Goal: Ask a question: Seek information or help from site administrators or community

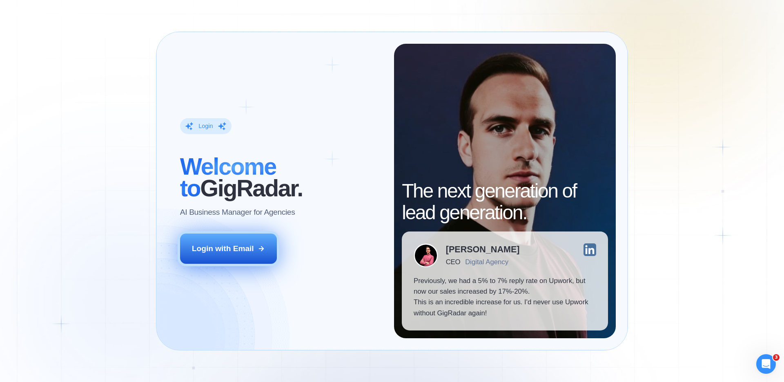
click at [249, 242] on button "Login with Email" at bounding box center [228, 248] width 97 height 30
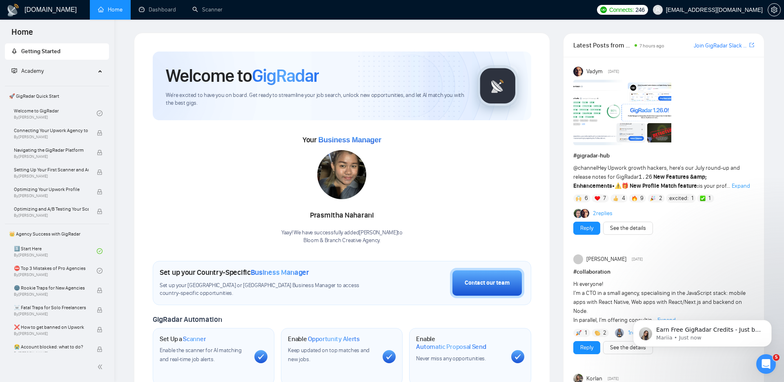
click at [42, 65] on span "Academy" at bounding box center [53, 71] width 84 height 16
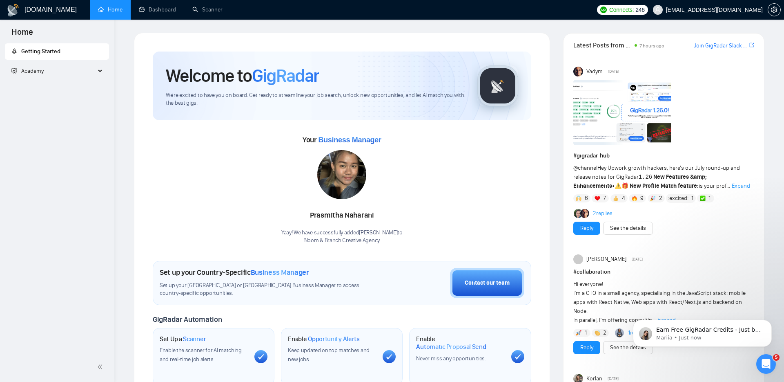
click at [42, 65] on span "Academy" at bounding box center [53, 71] width 84 height 16
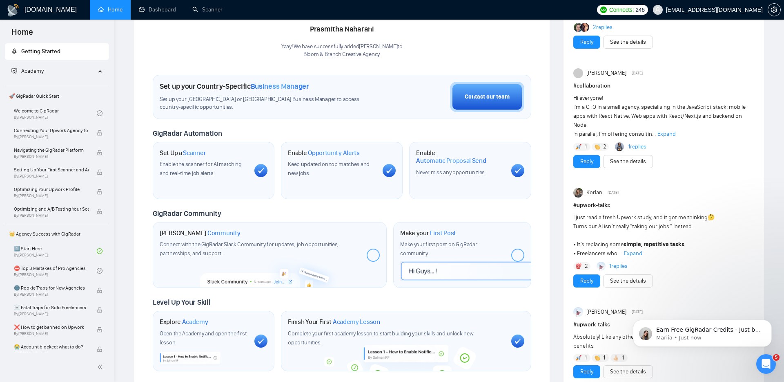
scroll to position [202, 0]
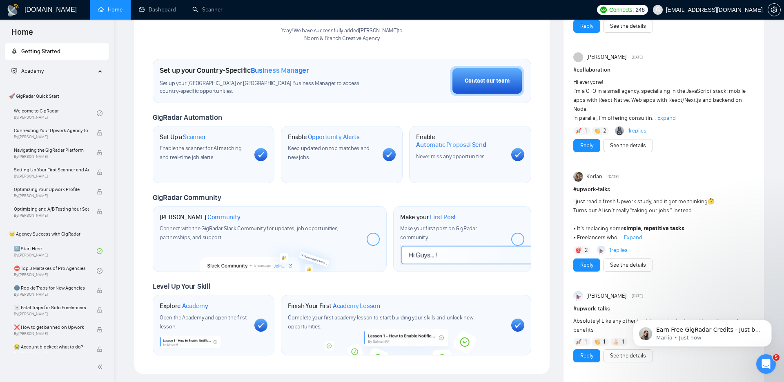
click at [637, 236] on span "Expand" at bounding box center [633, 237] width 18 height 7
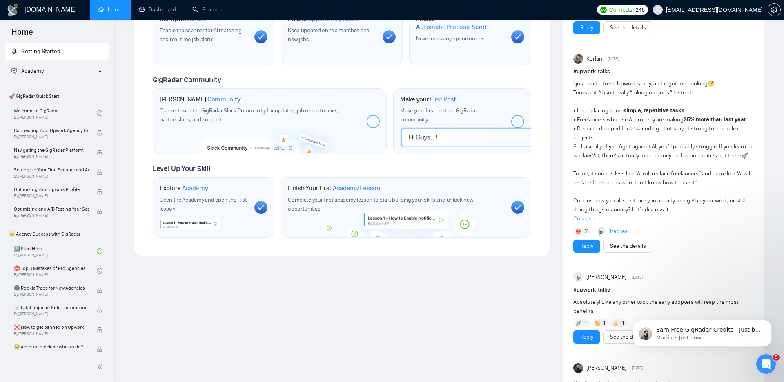
scroll to position [0, 0]
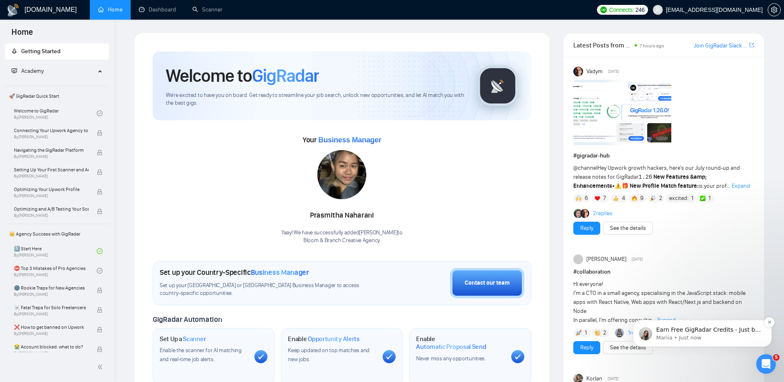
click at [711, 340] on p "Mariia • Just now" at bounding box center [709, 337] width 105 height 7
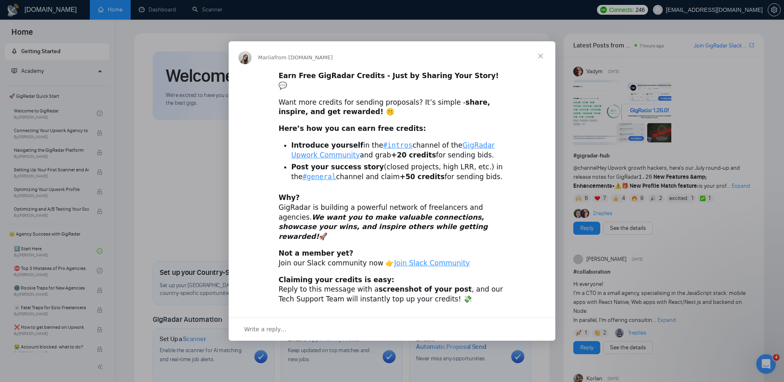
click at [539, 64] on span "Close" at bounding box center [540, 55] width 29 height 29
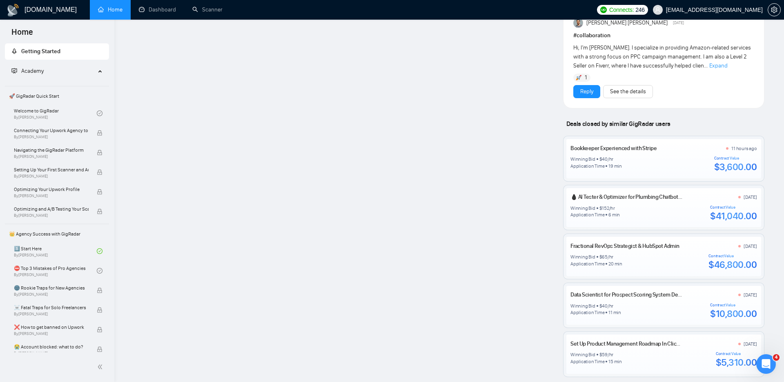
scroll to position [877, 0]
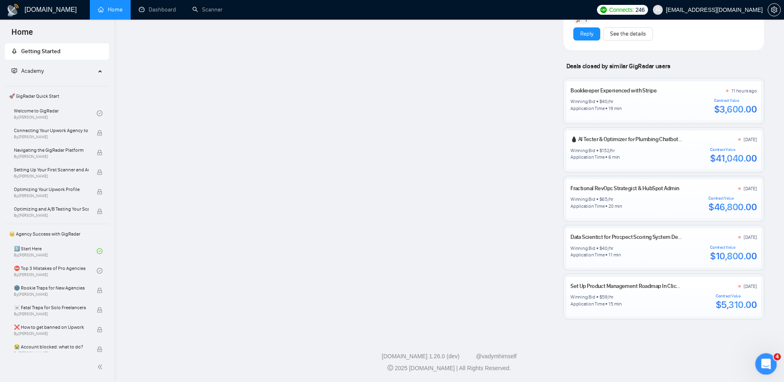
click at [764, 359] on icon "Open Intercom Messenger" at bounding box center [765, 362] width 13 height 13
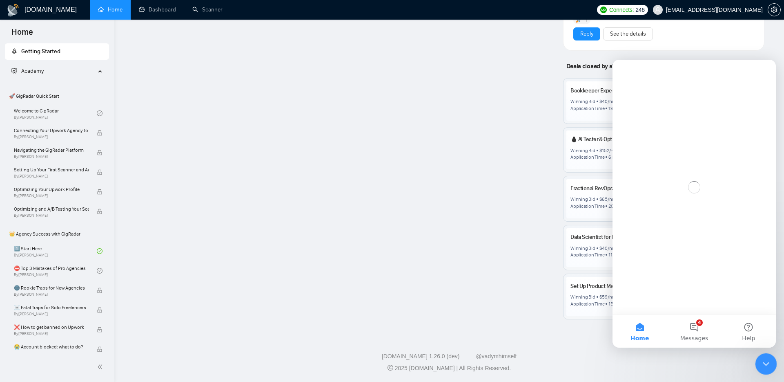
scroll to position [0, 0]
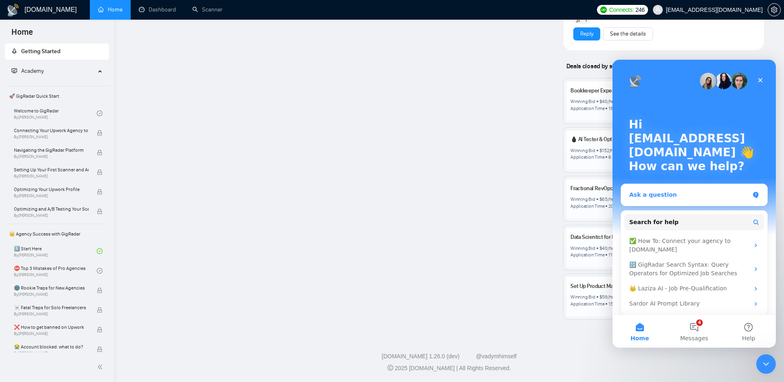
click at [677, 197] on div "Ask a question" at bounding box center [690, 194] width 120 height 9
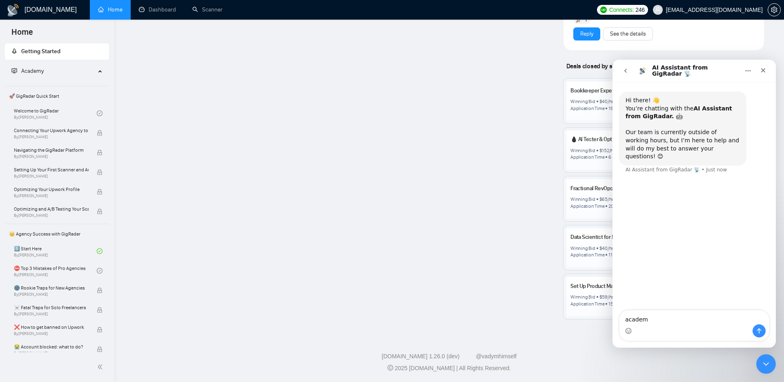
type textarea "academy"
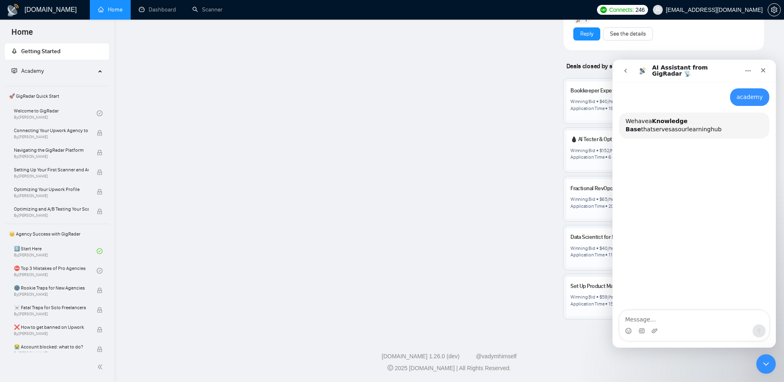
scroll to position [84, 0]
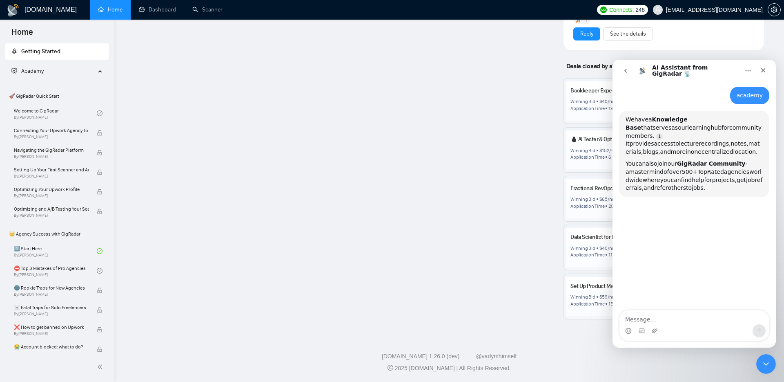
click at [673, 116] on b "Knowledge Base" at bounding box center [657, 123] width 62 height 15
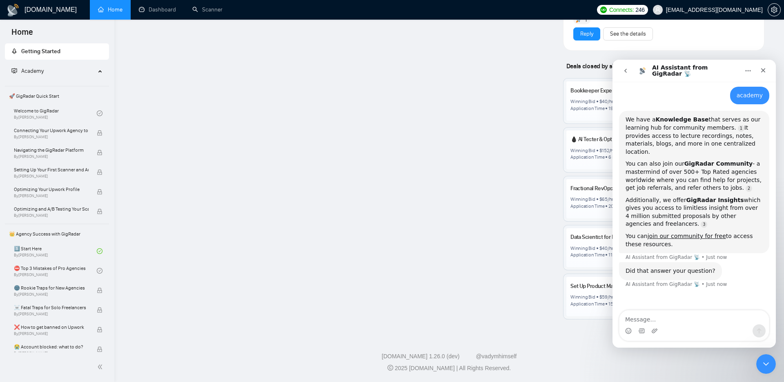
click at [679, 116] on b "Knowledge Base" at bounding box center [682, 119] width 53 height 7
click at [665, 304] on div "Hi there! 👋 You’re chatting with the AI Assistant from GigRadar. 🤖 Our team is …" at bounding box center [694, 152] width 163 height 313
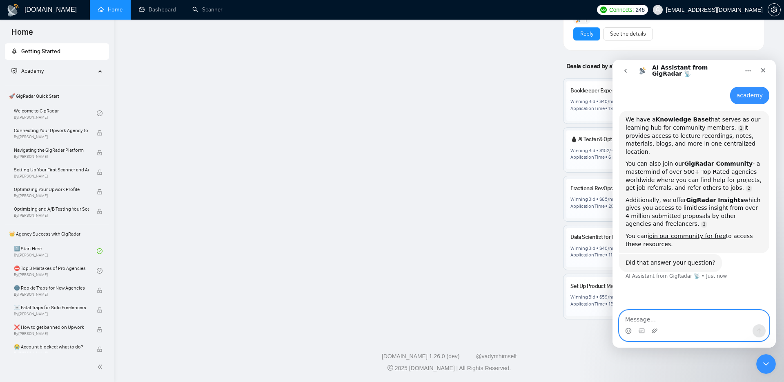
click at [659, 321] on textarea "Message…" at bounding box center [695, 317] width 150 height 14
type textarea "link to knoweldge base"
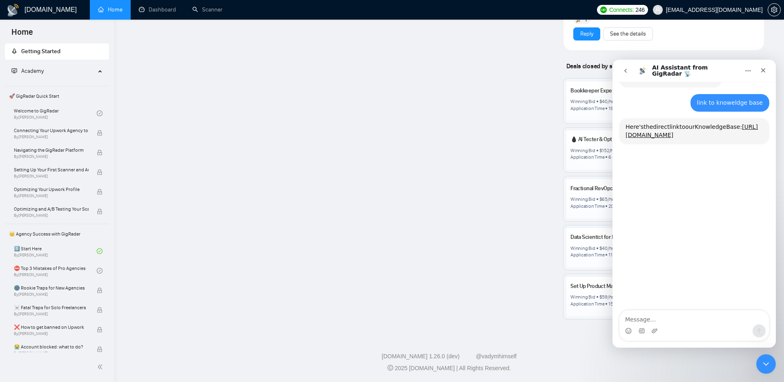
scroll to position [276, 0]
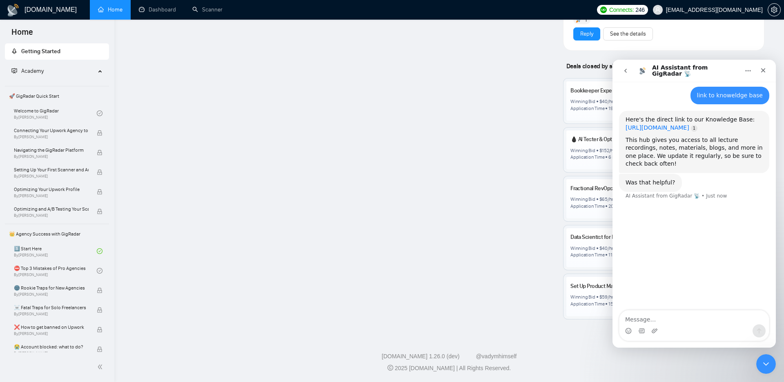
click at [640, 131] on link "https://hypnotic-sting-e9b.notion.site/Knowledge-Base-for-members-of-GigRadar-U…" at bounding box center [658, 127] width 64 height 7
